Goal: Check status: Check status

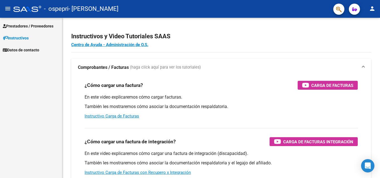
scroll to position [3274, 0]
click at [33, 23] on span "Prestadores / Proveedores" at bounding box center [28, 26] width 51 height 6
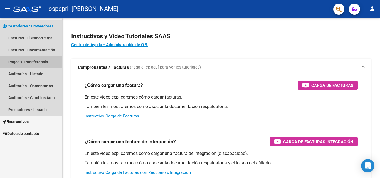
click at [19, 61] on link "Pagos x Transferencia" at bounding box center [31, 62] width 62 height 12
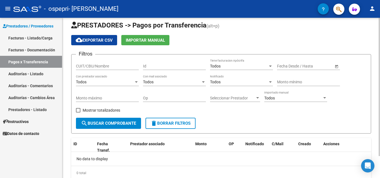
scroll to position [5, 0]
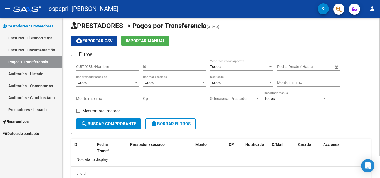
click at [370, 62] on div "PRESTADORES -> Pagos por Transferencia (alt+p) cloud_download Exportar CSV Impo…" at bounding box center [221, 106] width 319 height 186
click at [120, 128] on button "search Buscar Comprobante" at bounding box center [108, 123] width 65 height 11
click at [335, 66] on span "Open calendar" at bounding box center [336, 66] width 13 height 13
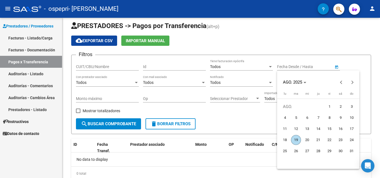
click at [296, 139] on span "19" at bounding box center [296, 140] width 10 height 10
type input "[DATE]"
click at [228, 119] on div at bounding box center [190, 89] width 380 height 178
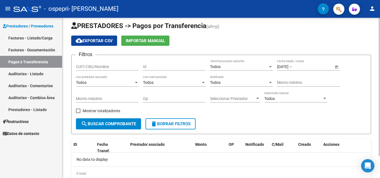
click at [115, 63] on div "CUIT/CBU/Nombre" at bounding box center [107, 65] width 63 height 11
type input "27264561448"
click at [100, 130] on form "Filtros 27264561448 CUIT/CBU/Nombre Id Todos Tiene facturacion Apócrifa [DATE] …" at bounding box center [221, 95] width 300 height 80
click at [95, 125] on span "search Buscar Comprobante" at bounding box center [108, 124] width 55 height 5
click at [135, 81] on div at bounding box center [136, 83] width 5 height 4
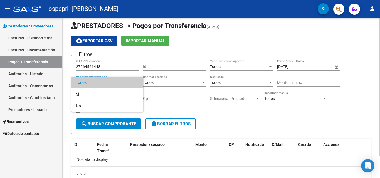
click at [135, 81] on span "Todos" at bounding box center [107, 83] width 63 height 12
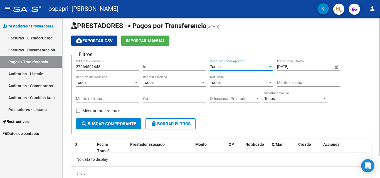
click at [269, 66] on div at bounding box center [270, 67] width 5 height 4
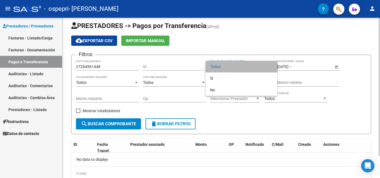
click at [269, 66] on span "Todos" at bounding box center [241, 67] width 63 height 12
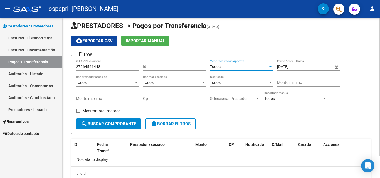
click at [258, 97] on div at bounding box center [257, 99] width 5 height 4
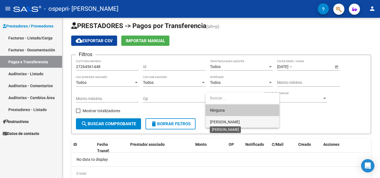
click at [240, 120] on span "[PERSON_NAME]" at bounding box center [225, 122] width 30 height 4
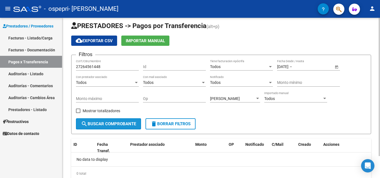
click at [92, 123] on span "search Buscar Comprobante" at bounding box center [108, 124] width 55 height 5
click at [336, 66] on span "Open calendar" at bounding box center [336, 66] width 13 height 13
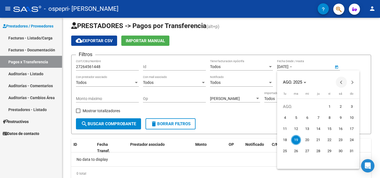
click at [342, 81] on span "Previous month" at bounding box center [341, 82] width 11 height 11
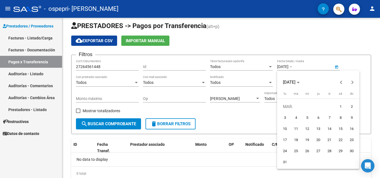
click at [339, 117] on span "8" at bounding box center [340, 118] width 10 height 10
type input "[DATE]"
click at [355, 83] on span "Next month" at bounding box center [352, 82] width 11 height 11
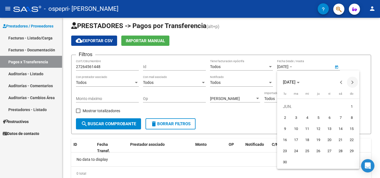
click at [355, 83] on span "Next month" at bounding box center [352, 82] width 11 height 11
click at [340, 83] on button "Previous month" at bounding box center [341, 82] width 11 height 11
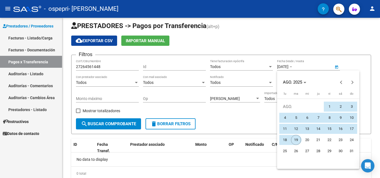
click at [295, 138] on span "19" at bounding box center [296, 140] width 10 height 10
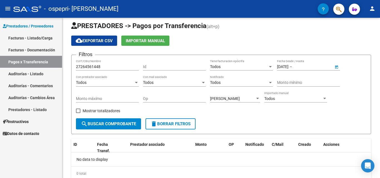
type input "[DATE]"
click at [114, 124] on span "search Buscar Comprobante" at bounding box center [108, 124] width 55 height 5
